Goal: Information Seeking & Learning: Learn about a topic

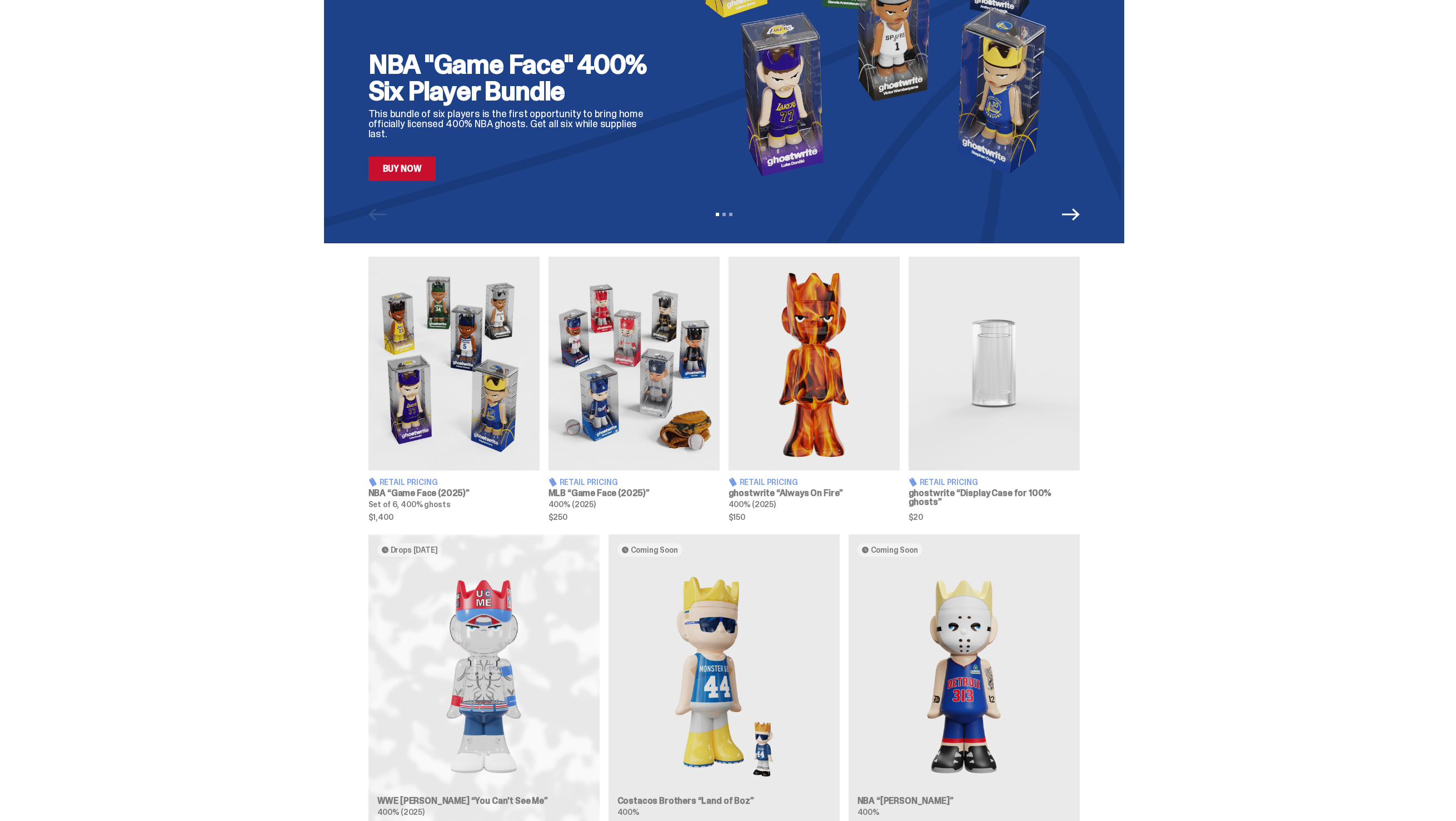
scroll to position [228, 0]
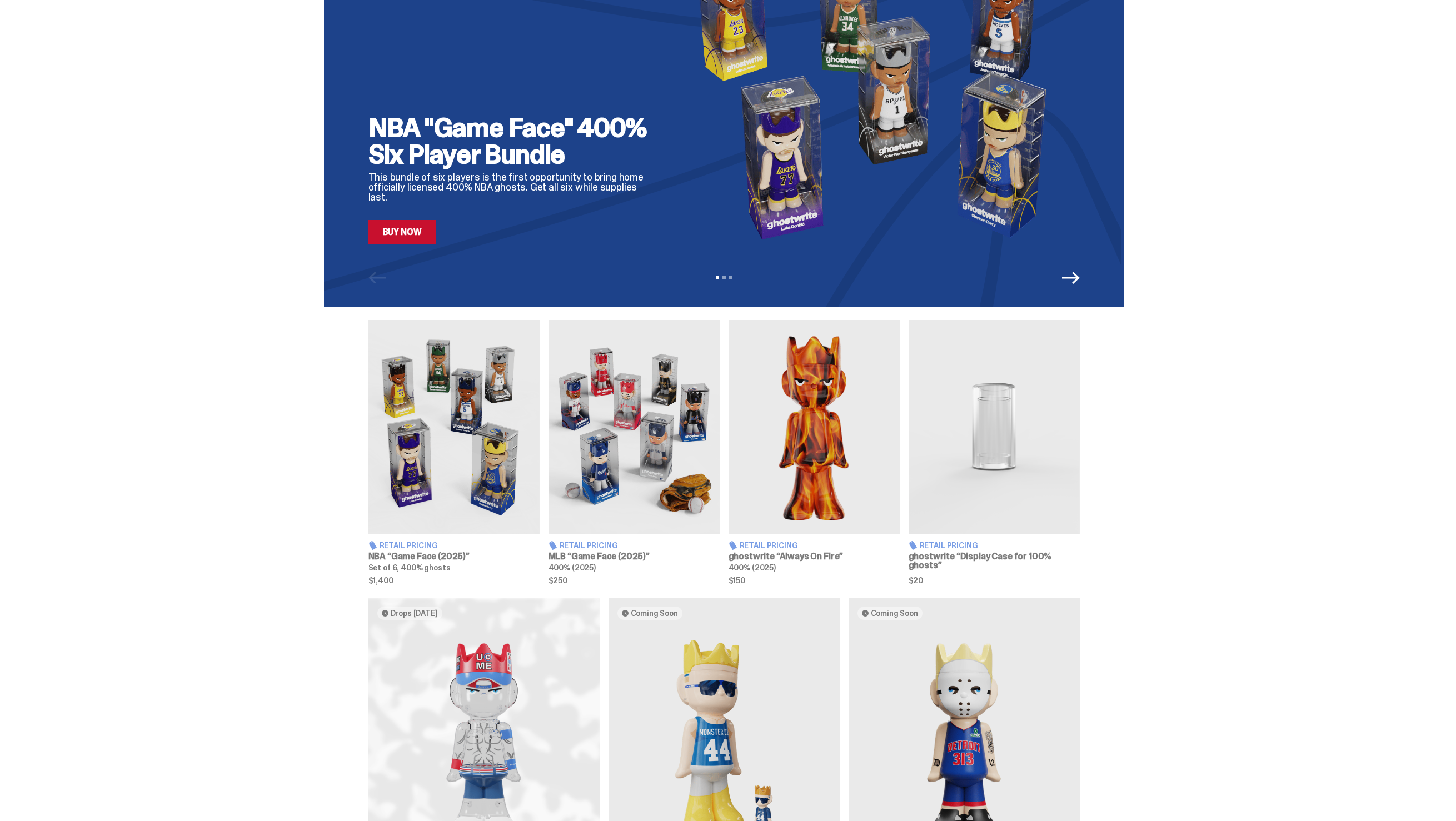
scroll to position [95, 0]
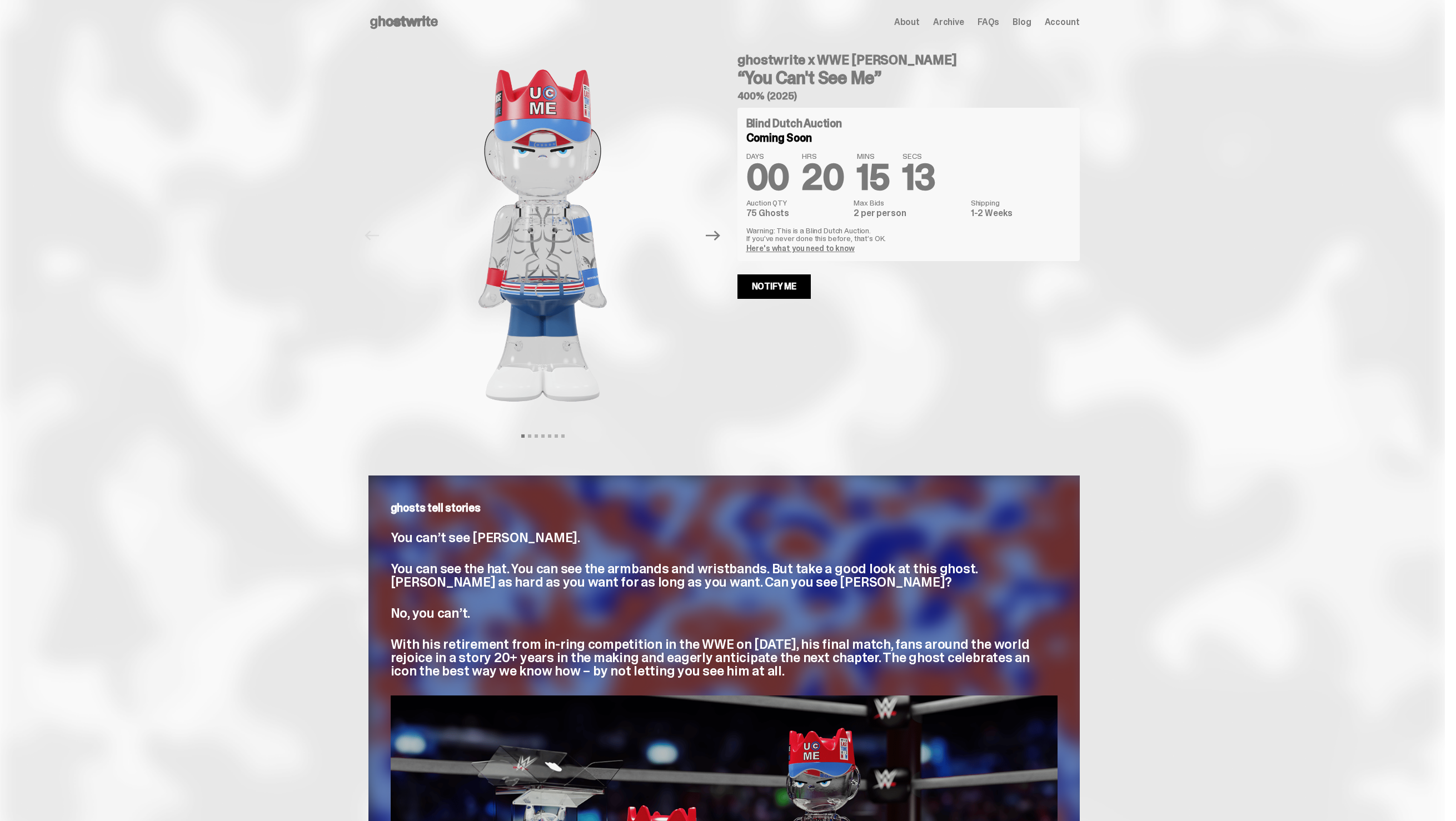
click at [436, 18] on icon at bounding box center [404, 22] width 71 height 18
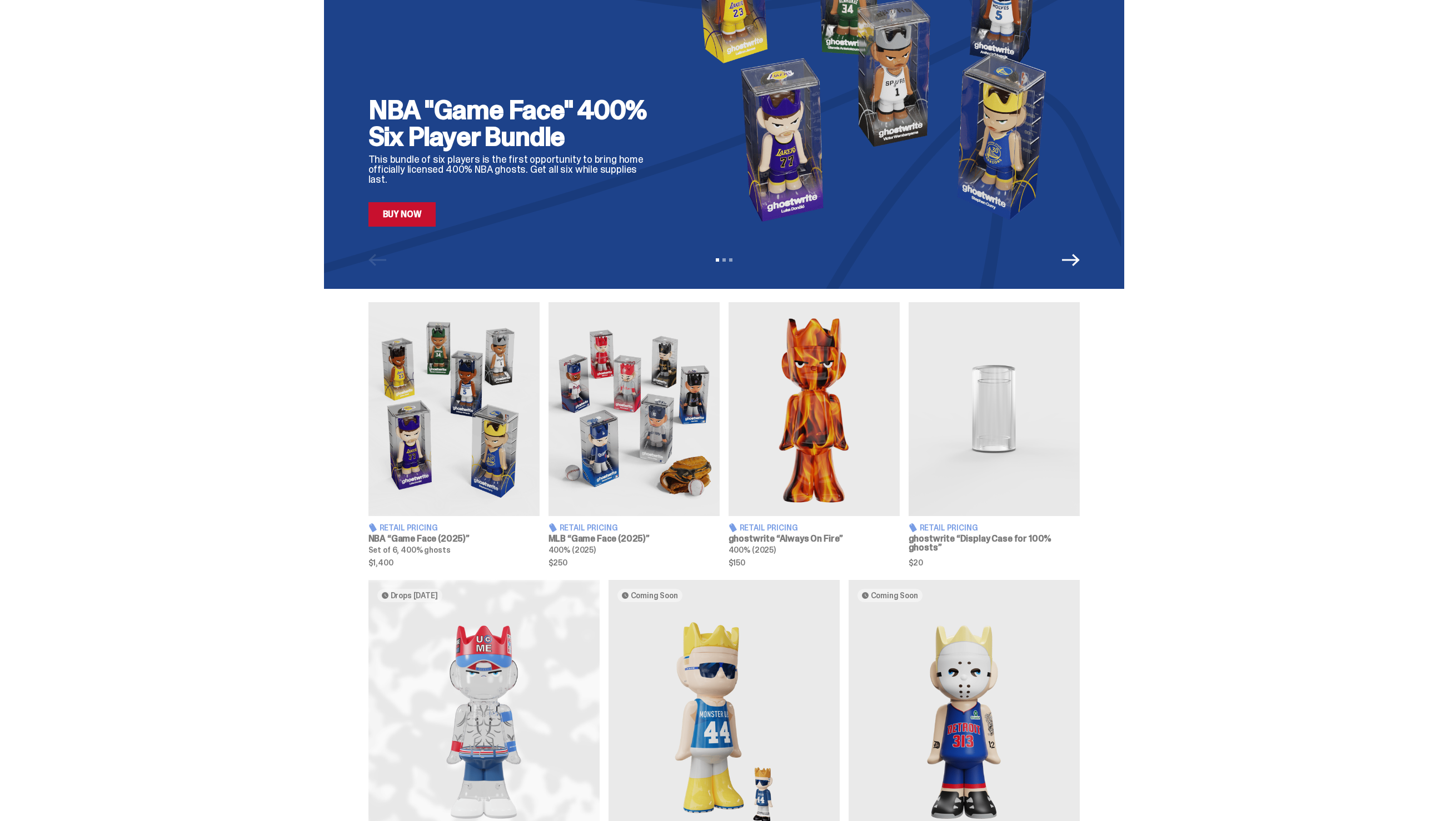
scroll to position [279, 0]
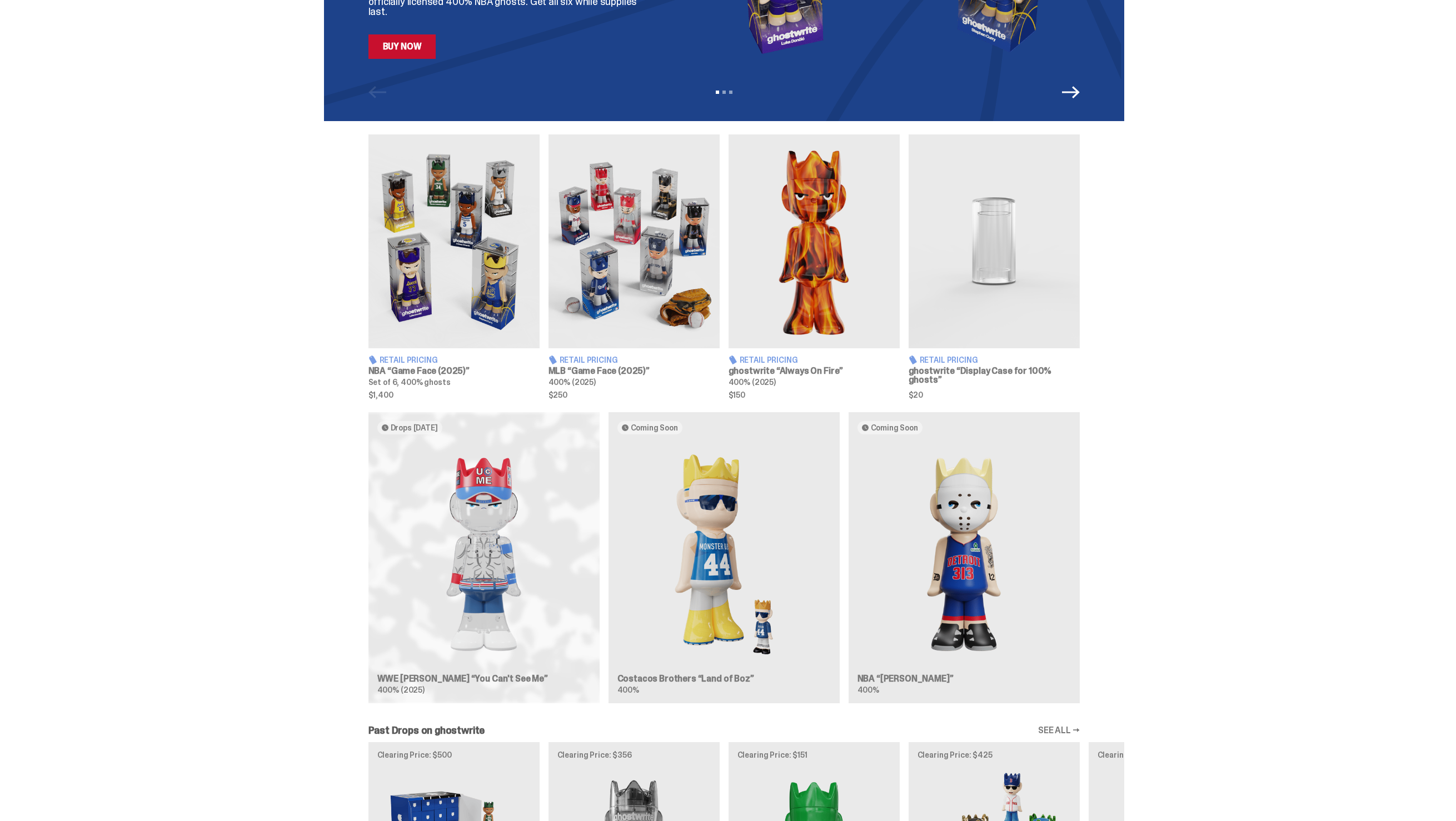
click at [545, 566] on div "Drops [DATE] WWE [PERSON_NAME] “You Can't See Me” 400% (2025) Coming Soon Costa…" at bounding box center [724, 562] width 800 height 300
click at [496, 572] on div "Drops [DATE] WWE [PERSON_NAME] “You Can't See Me” 400% (2025) Coming Soon Costa…" at bounding box center [724, 562] width 800 height 300
click at [470, 598] on div "Drops [DATE] WWE [PERSON_NAME] “You Can't See Me” 400% (2025) Coming Soon Costa…" at bounding box center [724, 562] width 800 height 300
click at [474, 568] on div "Drops [DATE] WWE [PERSON_NAME] “You Can't See Me” 400% (2025) Coming Soon Costa…" at bounding box center [724, 562] width 800 height 300
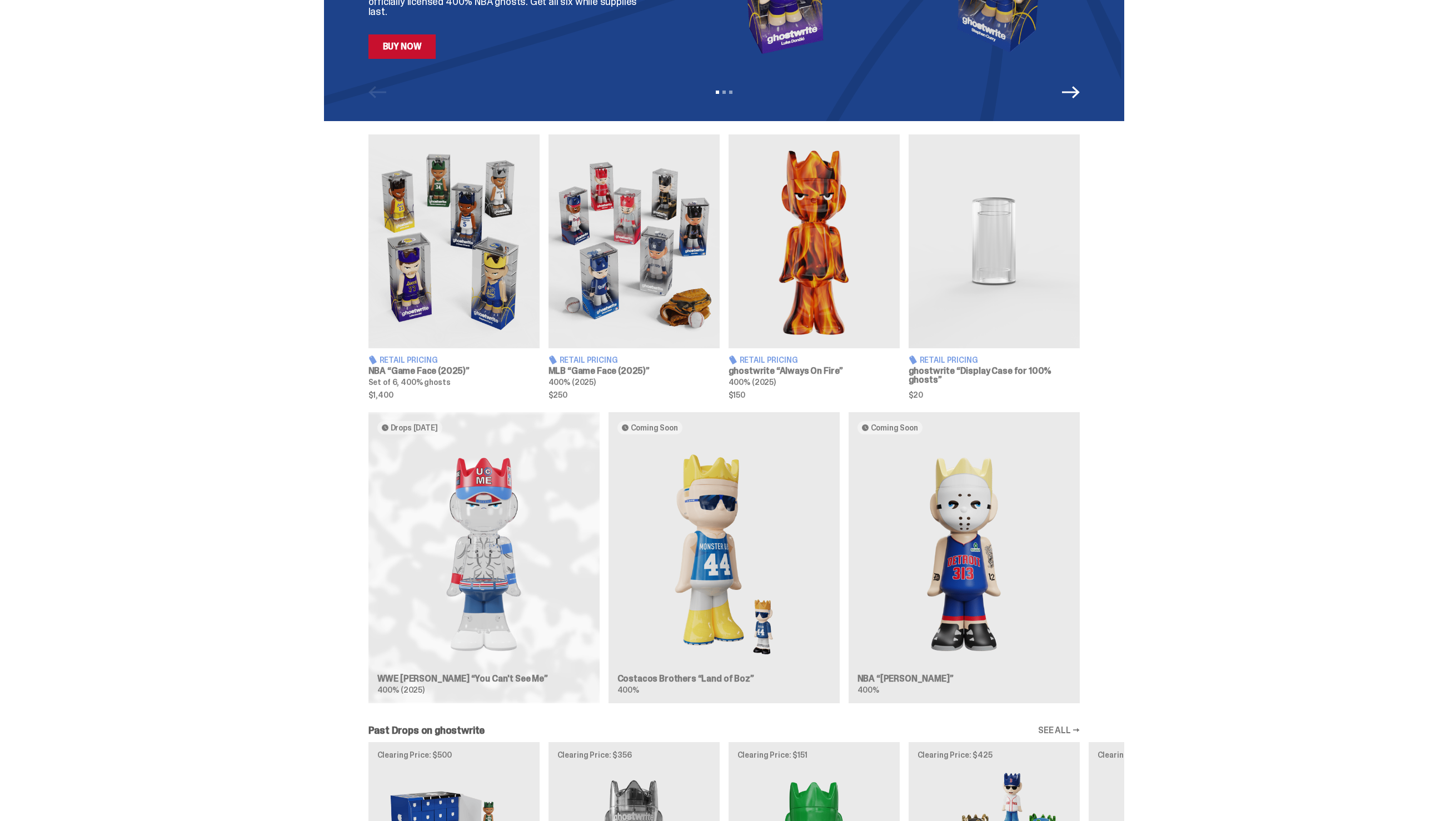
click at [757, 548] on div "Drops [DATE] WWE [PERSON_NAME] “You Can't See Me” 400% (2025) Coming Soon Costa…" at bounding box center [724, 562] width 800 height 300
click at [744, 548] on div "Drops [DATE] WWE [PERSON_NAME] “You Can't See Me” 400% (2025) Coming Soon Costa…" at bounding box center [724, 562] width 800 height 300
click at [1062, 518] on div "Drops [DATE] WWE [PERSON_NAME] “You Can't See Me” 400% (2025) Coming Soon Costa…" at bounding box center [724, 562] width 800 height 300
click at [1014, 528] on div "Drops [DATE] WWE [PERSON_NAME] “You Can't See Me” 400% (2025) Coming Soon Costa…" at bounding box center [724, 562] width 800 height 300
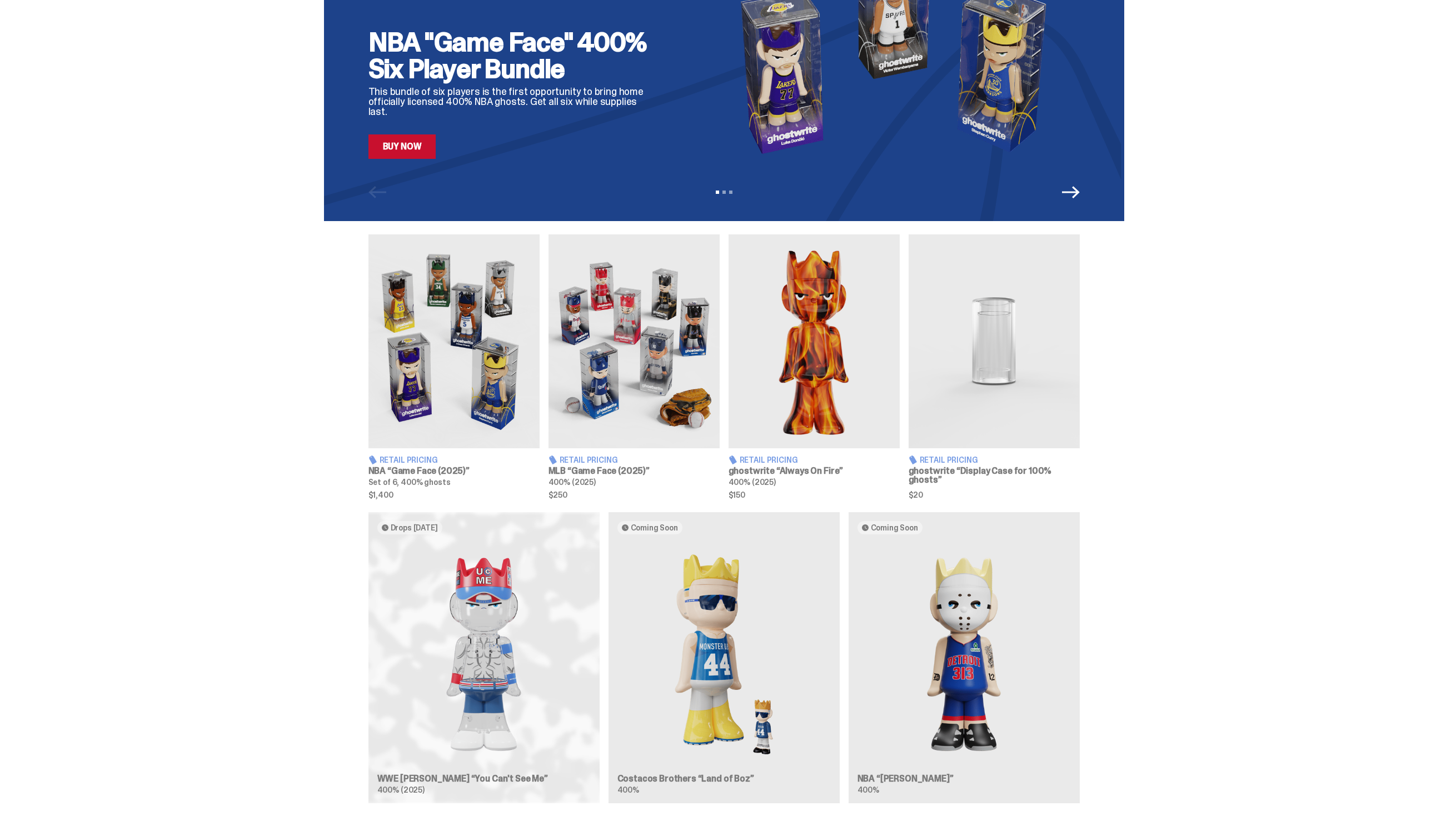
scroll to position [0, 0]
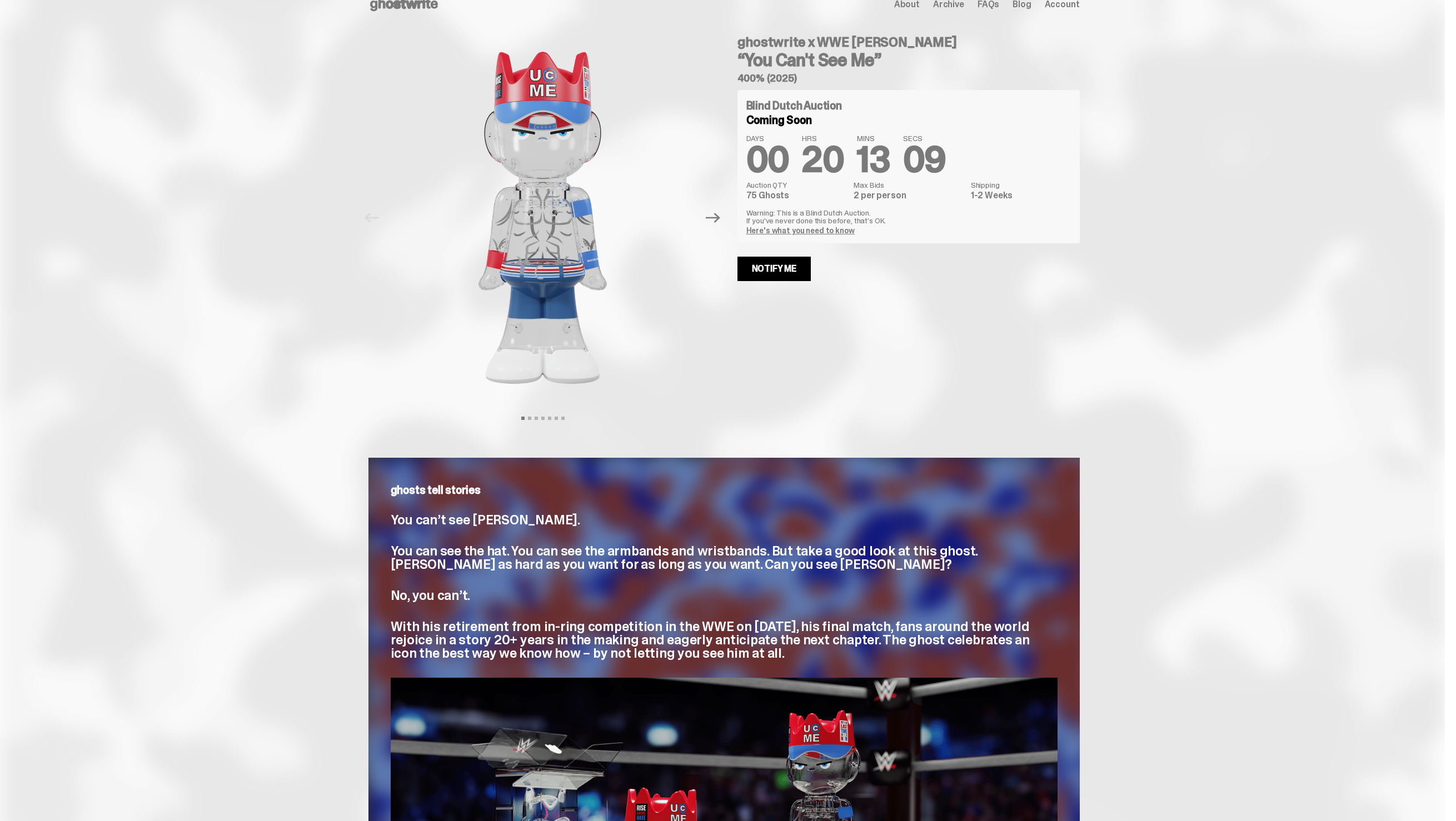
scroll to position [19, 0]
drag, startPoint x: 888, startPoint y: 636, endPoint x: 917, endPoint y: 638, distance: 29.1
click at [915, 638] on span "With his retirement from in-ring competition in the WWE on [DATE], his final ma…" at bounding box center [710, 639] width 639 height 44
click at [917, 638] on span "With his retirement from in-ring competition in the WWE on [DATE], his final ma…" at bounding box center [710, 639] width 639 height 44
drag, startPoint x: 872, startPoint y: 638, endPoint x: 794, endPoint y: 656, distance: 80.0
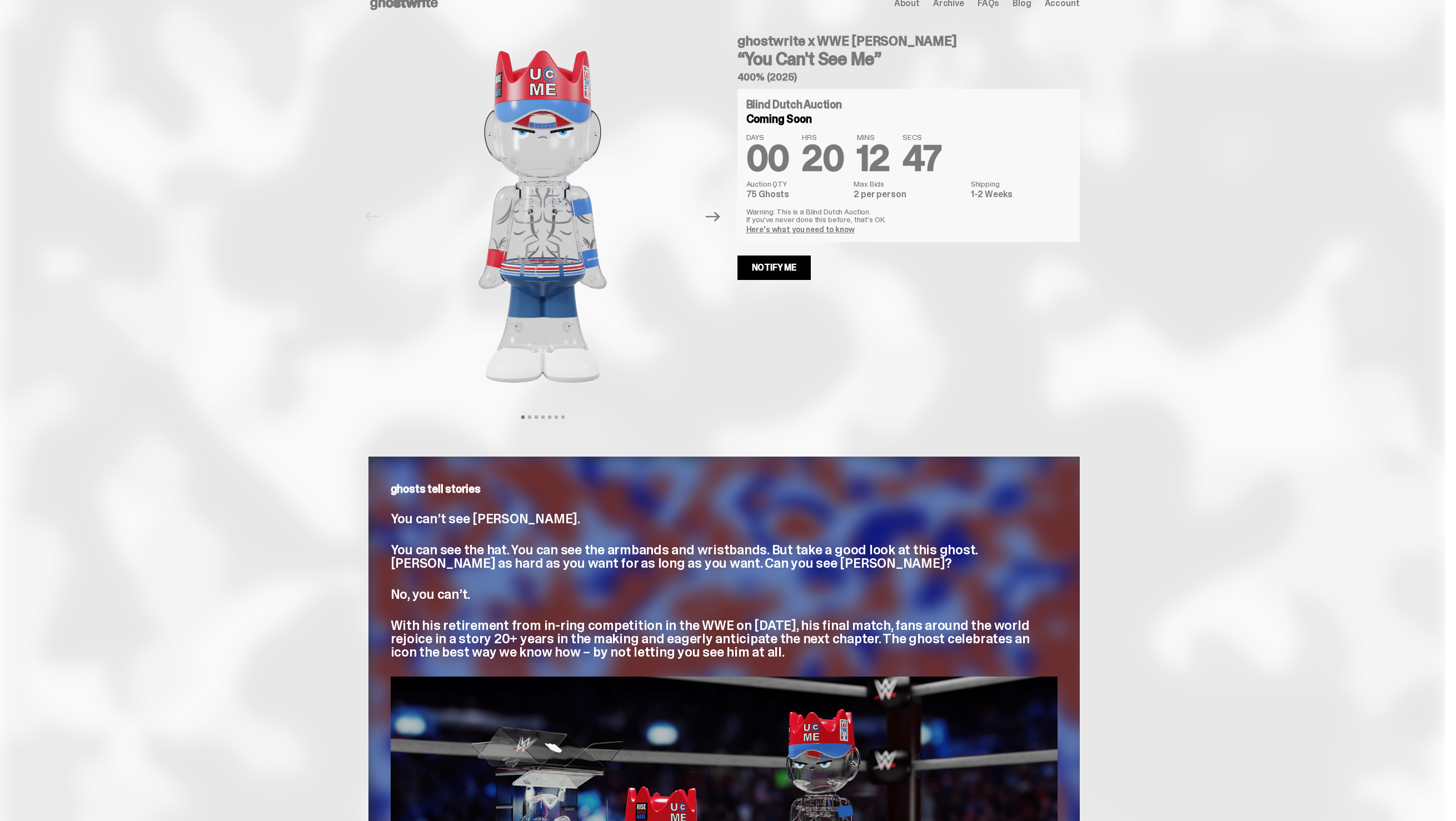
click at [799, 658] on p "With his retirement from in-ring competition in the WWE on [DATE], his final ma…" at bounding box center [724, 639] width 667 height 40
drag, startPoint x: 777, startPoint y: 650, endPoint x: 871, endPoint y: 636, distance: 95.0
click at [871, 636] on p "With his retirement from in-ring competition in the WWE on [DATE], his final ma…" at bounding box center [724, 639] width 667 height 40
copy span "The ghost celebrates an icon the best way we know how – by not letting you see …"
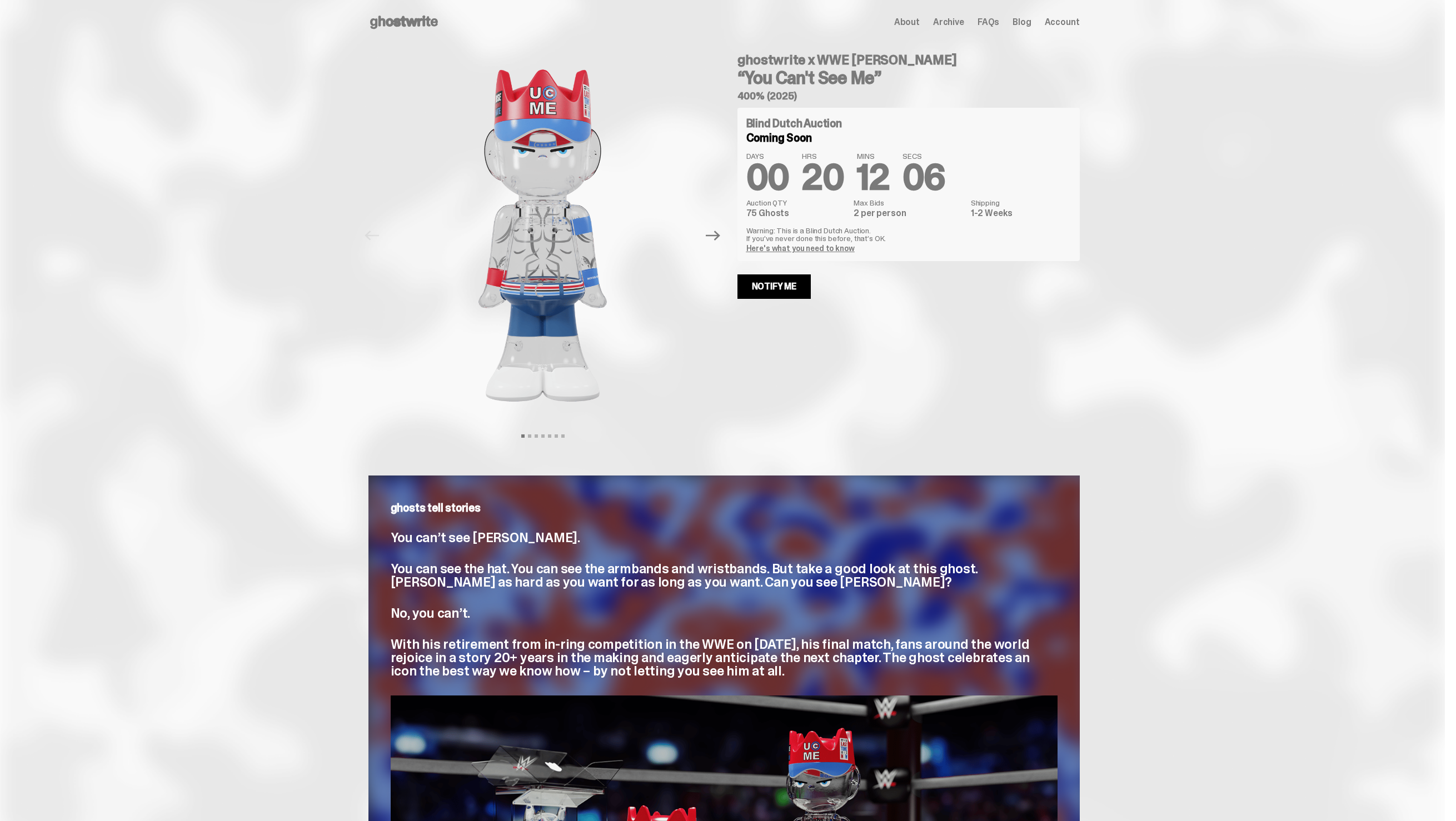
scroll to position [2, 0]
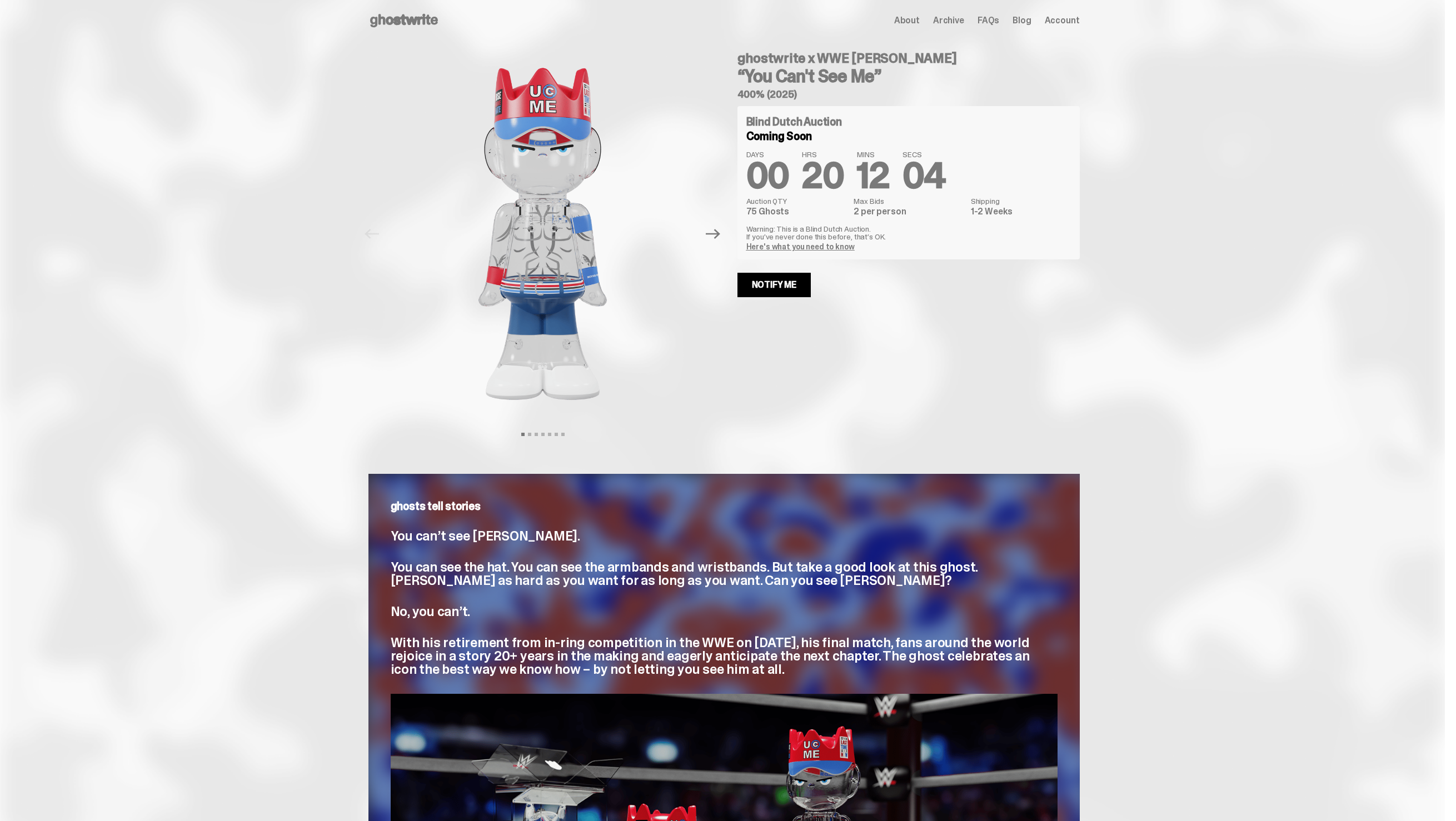
click at [549, 623] on div "ghosts tell stories You can’t see John Cena. You can see the hat. You can see t…" at bounding box center [724, 588] width 667 height 176
